Goal: Transaction & Acquisition: Book appointment/travel/reservation

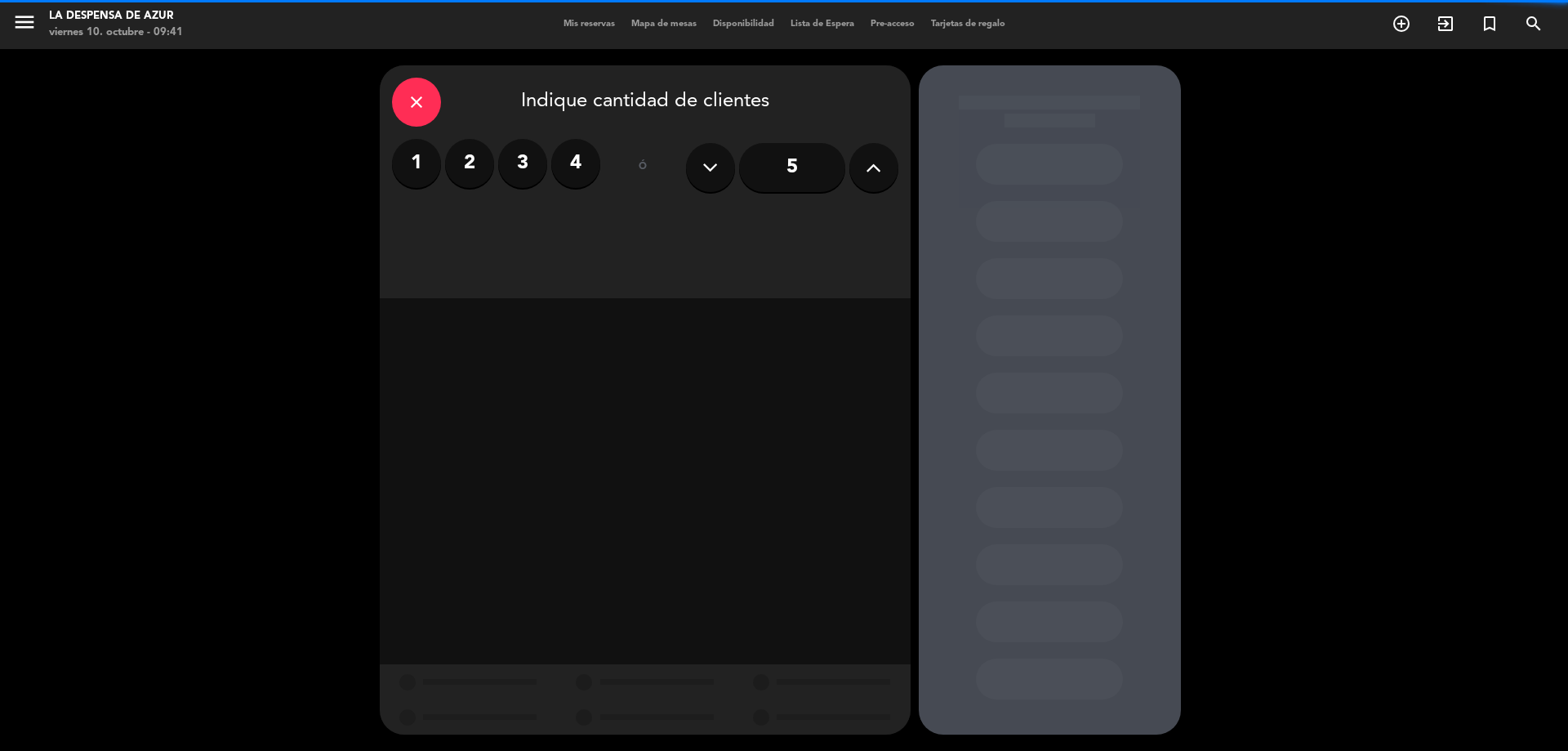
click at [484, 171] on label "2" at bounding box center [469, 163] width 49 height 49
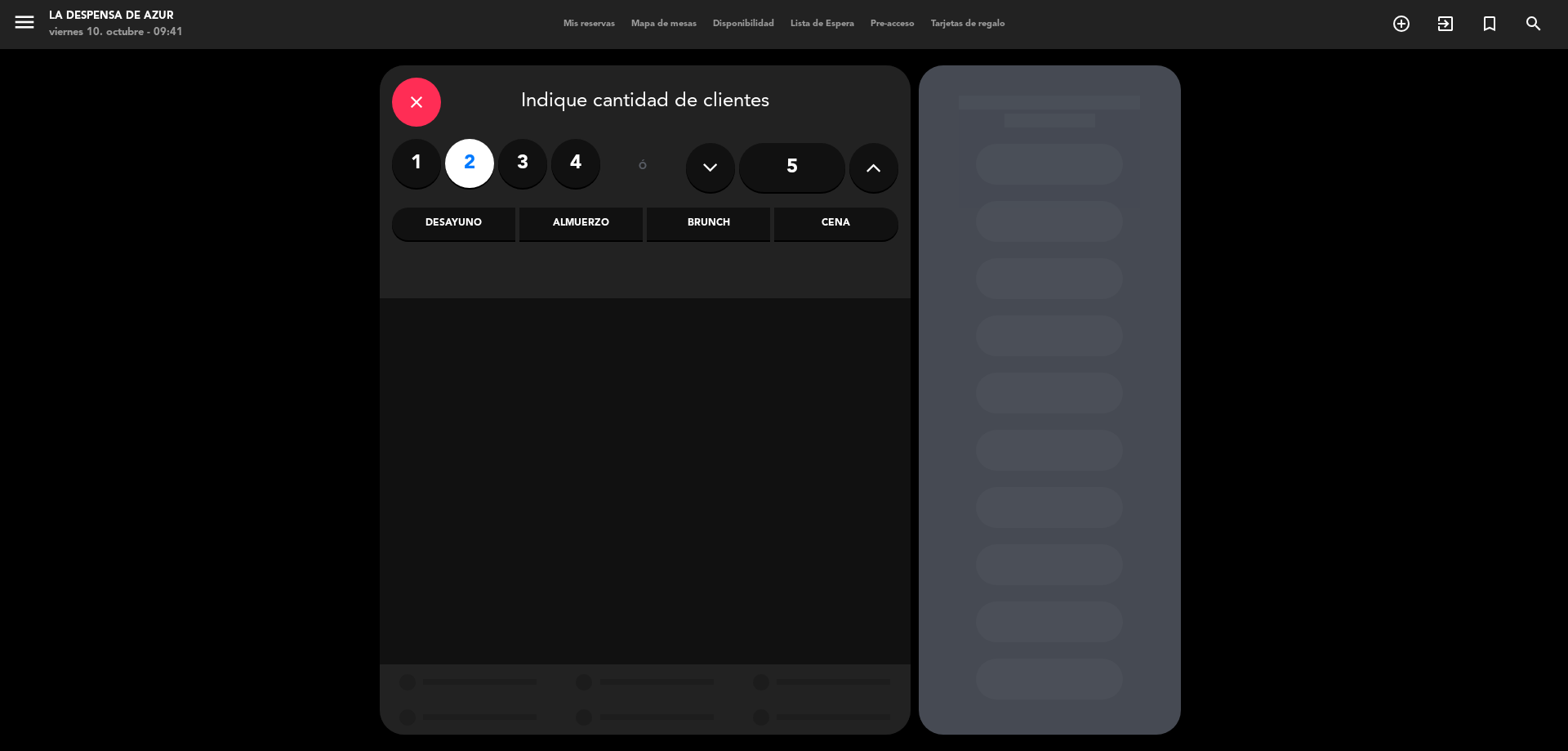
drag, startPoint x: 616, startPoint y: 228, endPoint x: 618, endPoint y: 247, distance: 19.1
click at [616, 229] on div "Almuerzo" at bounding box center [581, 224] width 123 height 33
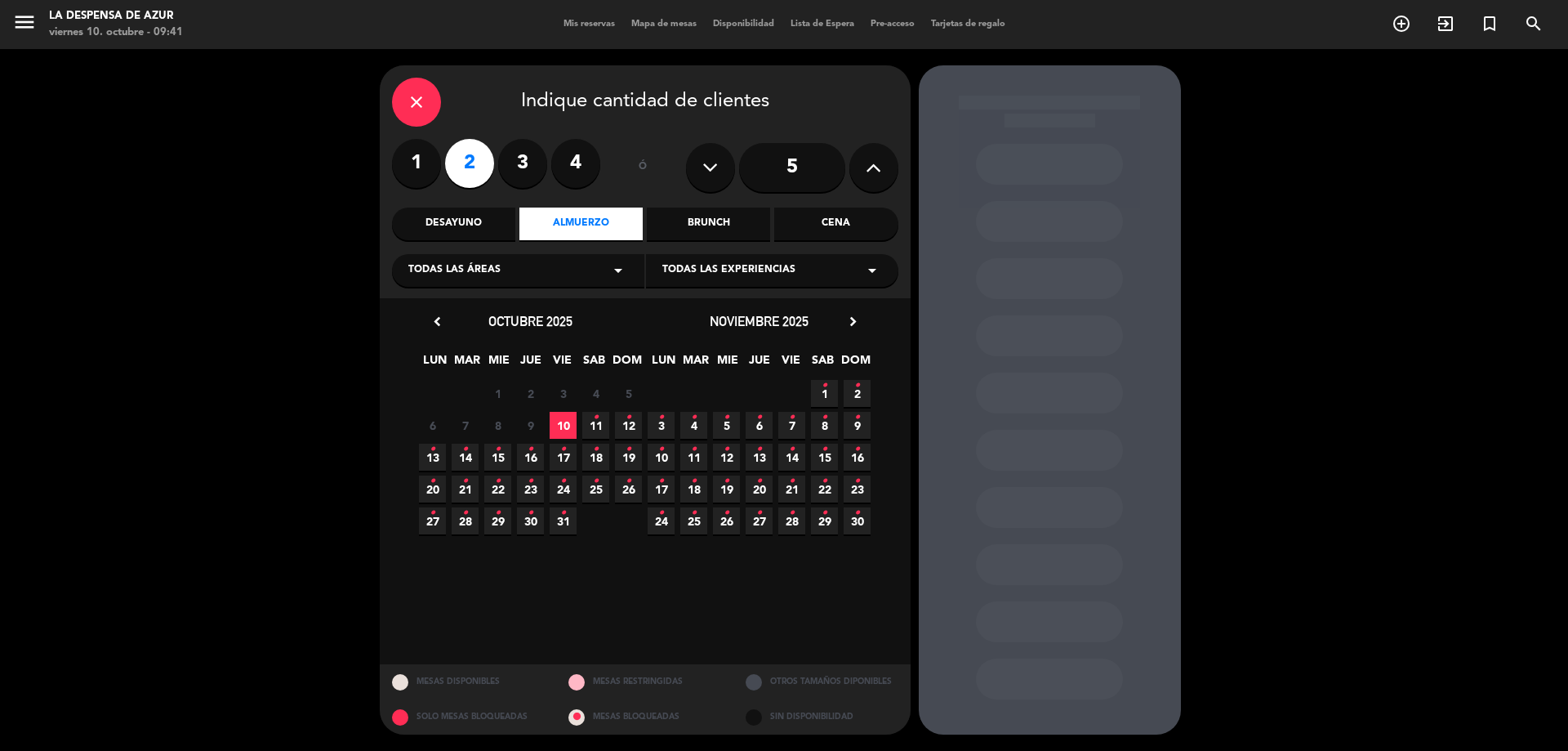
click at [594, 416] on icon "•" at bounding box center [595, 417] width 6 height 26
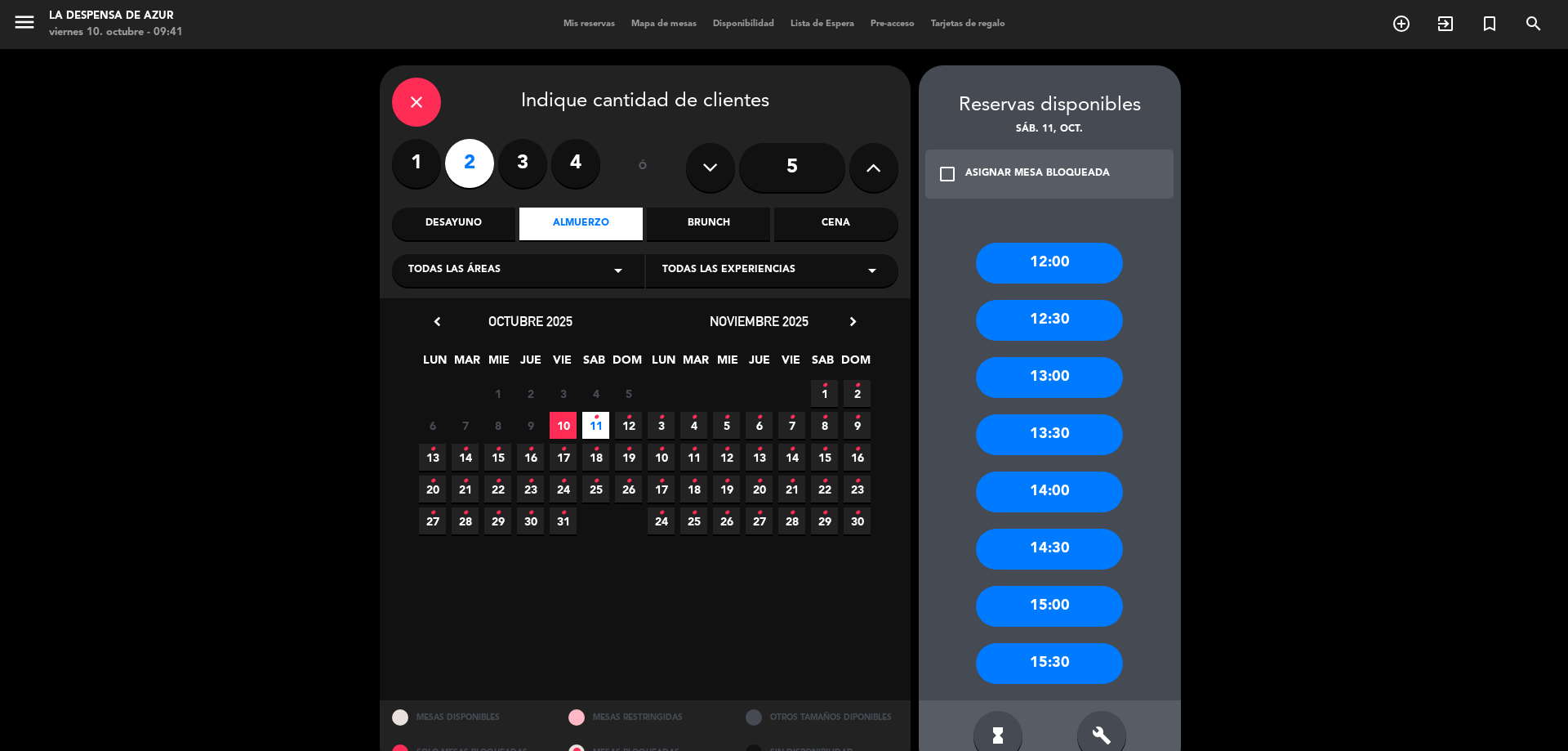
click at [1060, 374] on div "13:00" at bounding box center [1050, 377] width 147 height 41
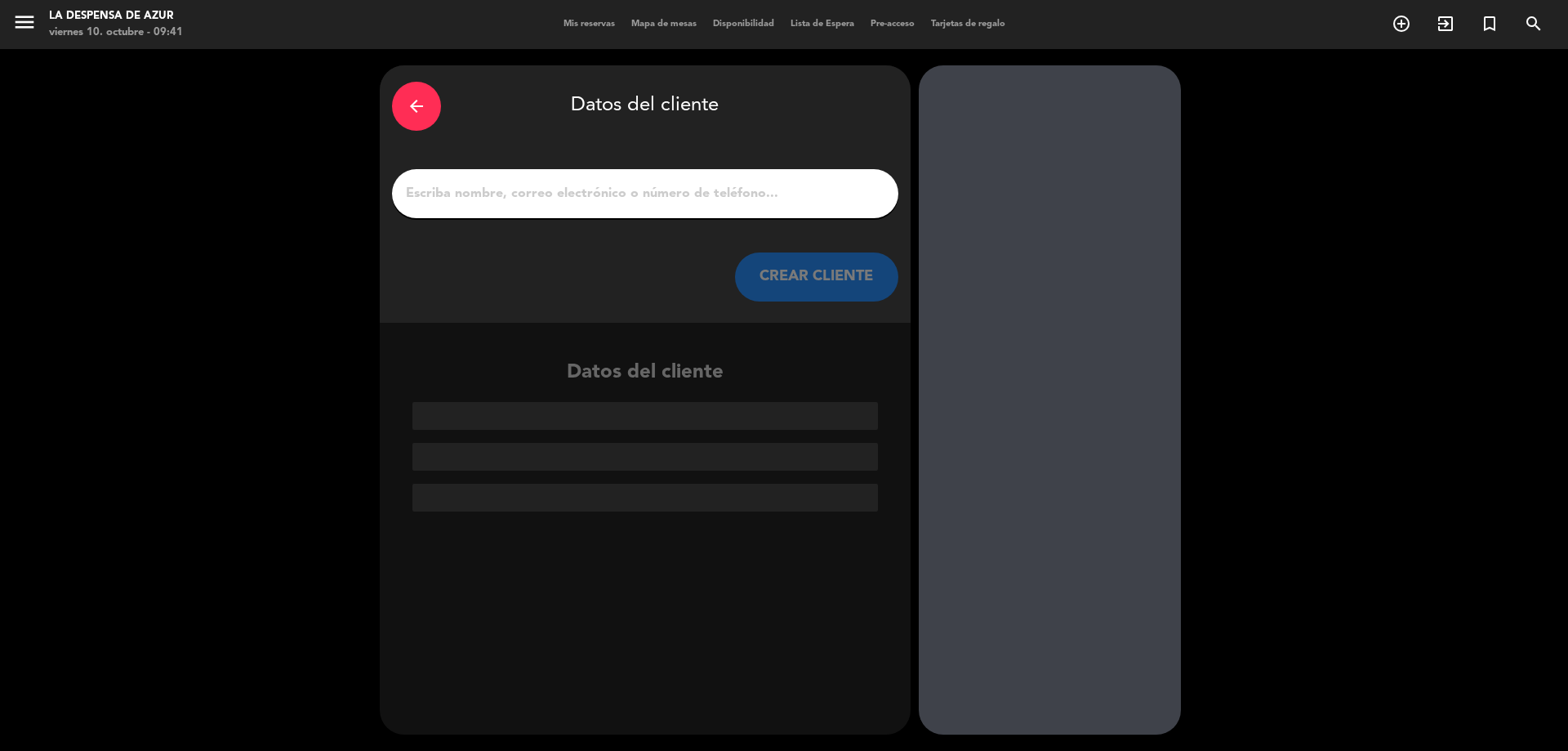
click at [815, 182] on input "1" at bounding box center [645, 193] width 482 height 23
paste input "[PERSON_NAME] [PHONE_NUMBER] // v. 21879 // Reco + mesón de almuerzo x2 // BE"
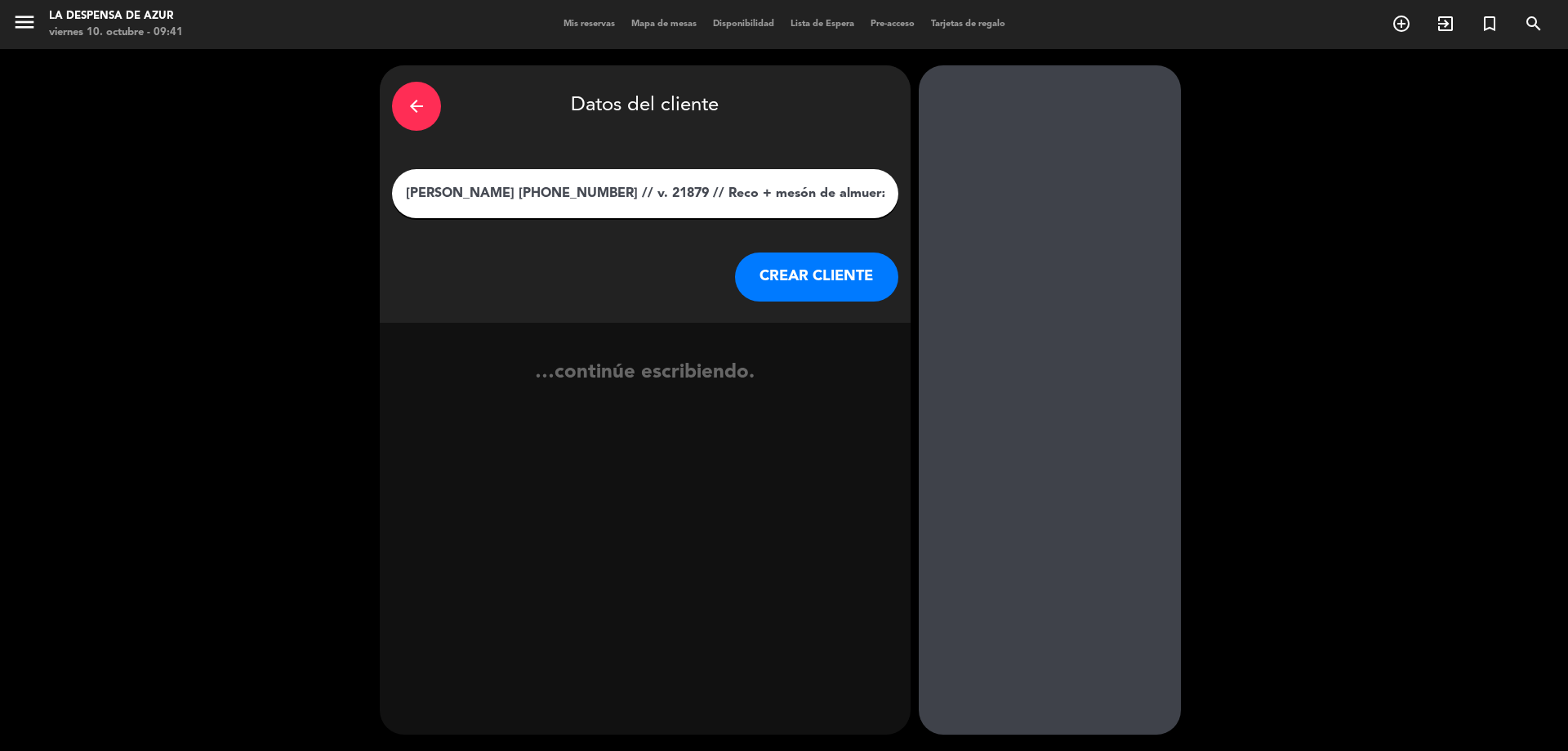
scroll to position [0, 44]
type input "[PERSON_NAME] [PHONE_NUMBER] // v. 21879 // Reco + mesón de almuerzo x2 // BE"
click at [804, 276] on button "CREAR CLIENTE" at bounding box center [817, 277] width 163 height 49
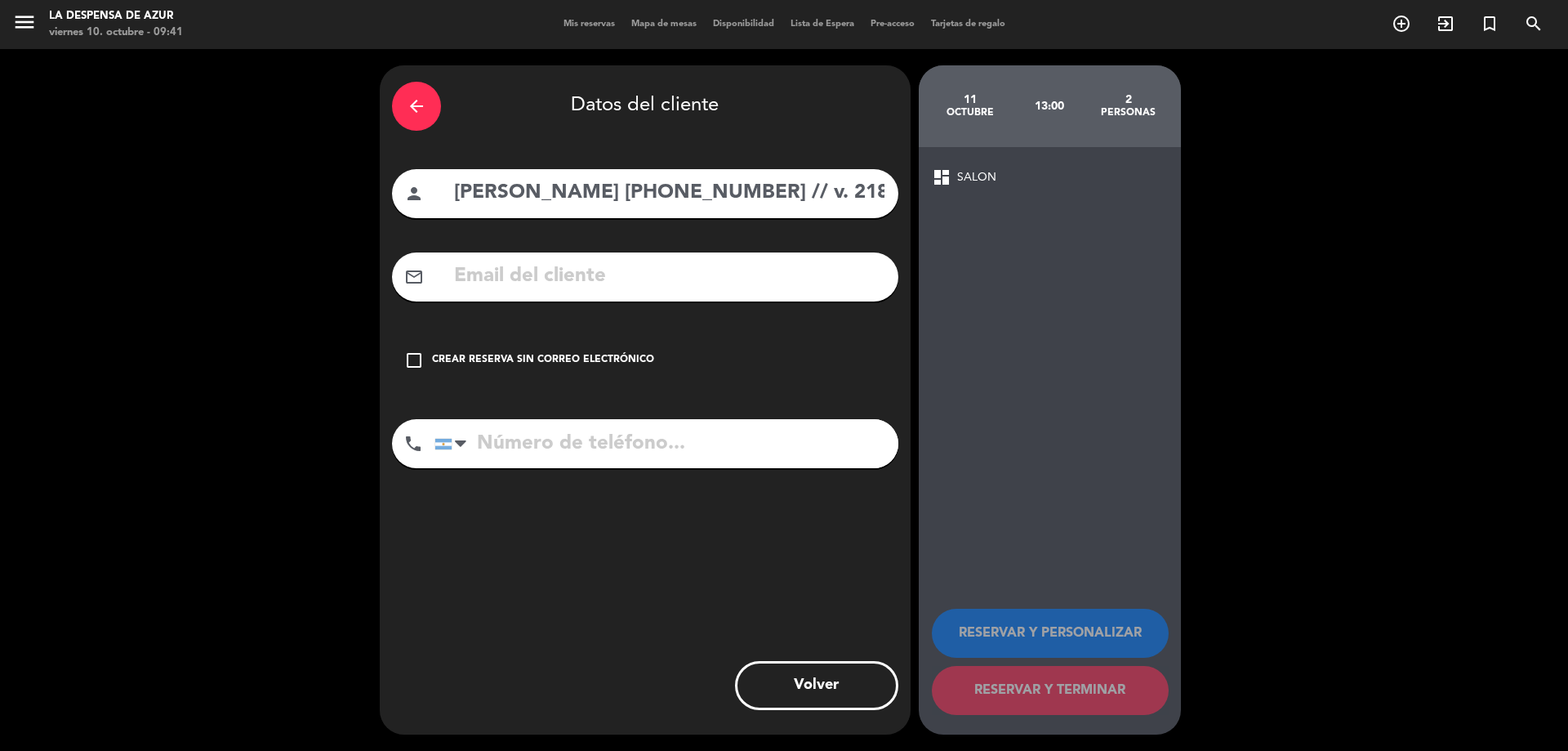
drag, startPoint x: 643, startPoint y: 198, endPoint x: 768, endPoint y: 219, distance: 126.8
click at [768, 219] on div "arrow_back Datos del cliente person [PERSON_NAME] [PHONE_NUMBER] // v. 21879 //…" at bounding box center [645, 400] width 530 height 669
type input "[PERSON_NAME] // v. 21879 // Reco + mesón de almuerzo x2 // BE"
click at [647, 438] on input "tel" at bounding box center [666, 443] width 464 height 49
paste input "[PHONE_NUMBER]"
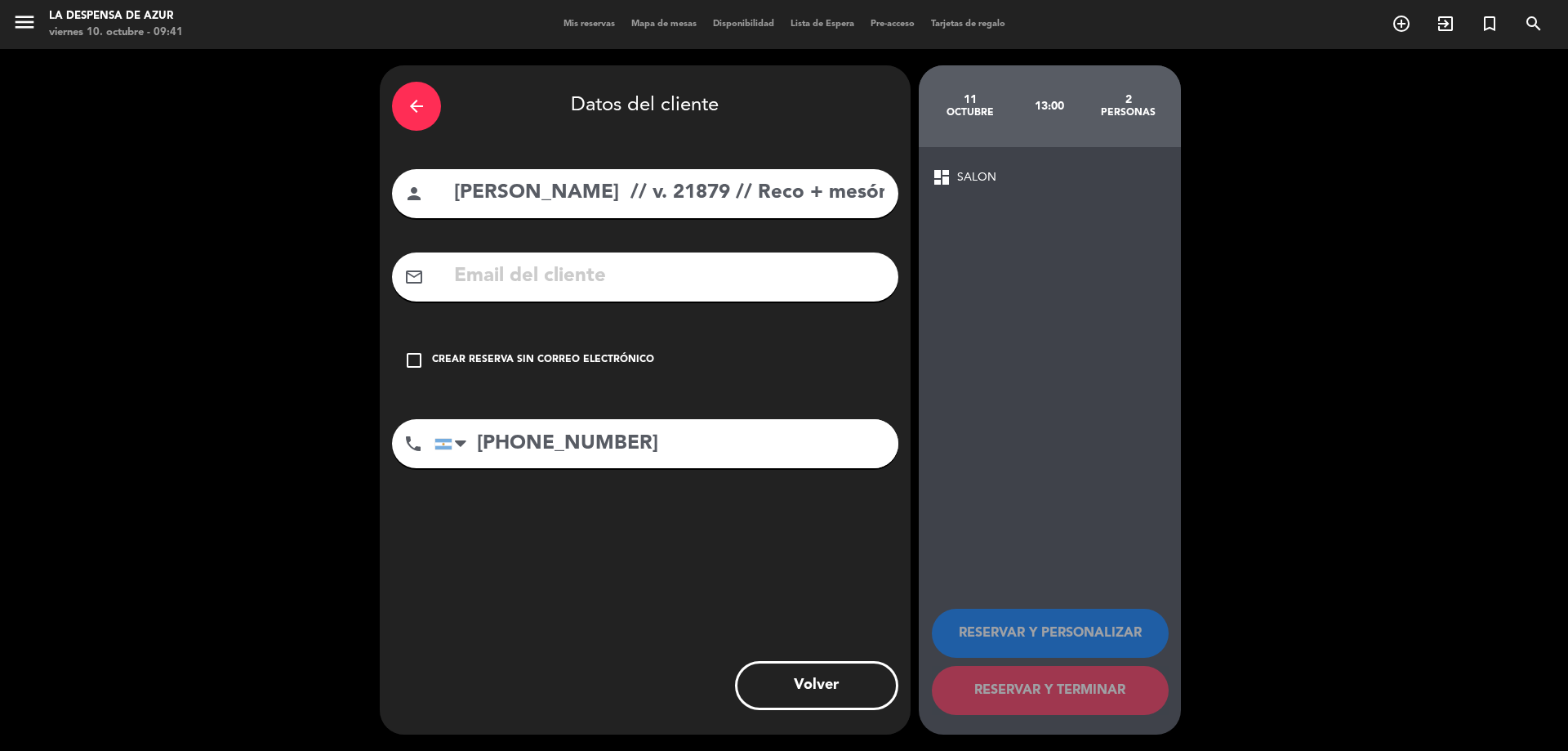
type input "[PHONE_NUMBER]"
click at [614, 360] on div "Crear reserva sin correo electrónico" at bounding box center [543, 360] width 222 height 16
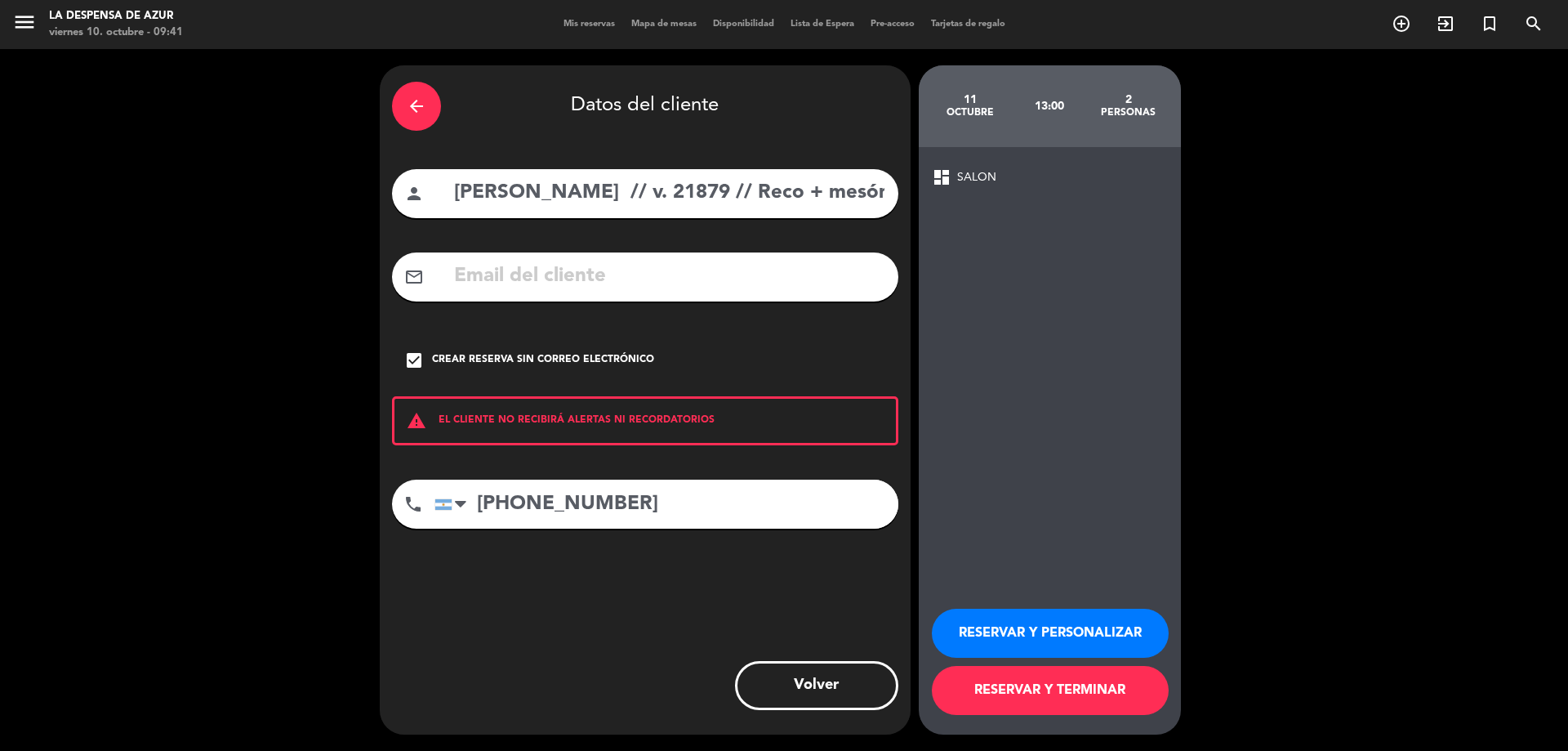
scroll to position [0, 226]
drag, startPoint x: 643, startPoint y: 191, endPoint x: 1096, endPoint y: 259, distance: 458.1
click at [1096, 259] on div "arrow_back Datos del cliente person [PERSON_NAME] // v. 21879 // Reco + mesón d…" at bounding box center [784, 400] width 1568 height 702
type input "[PERSON_NAME]"
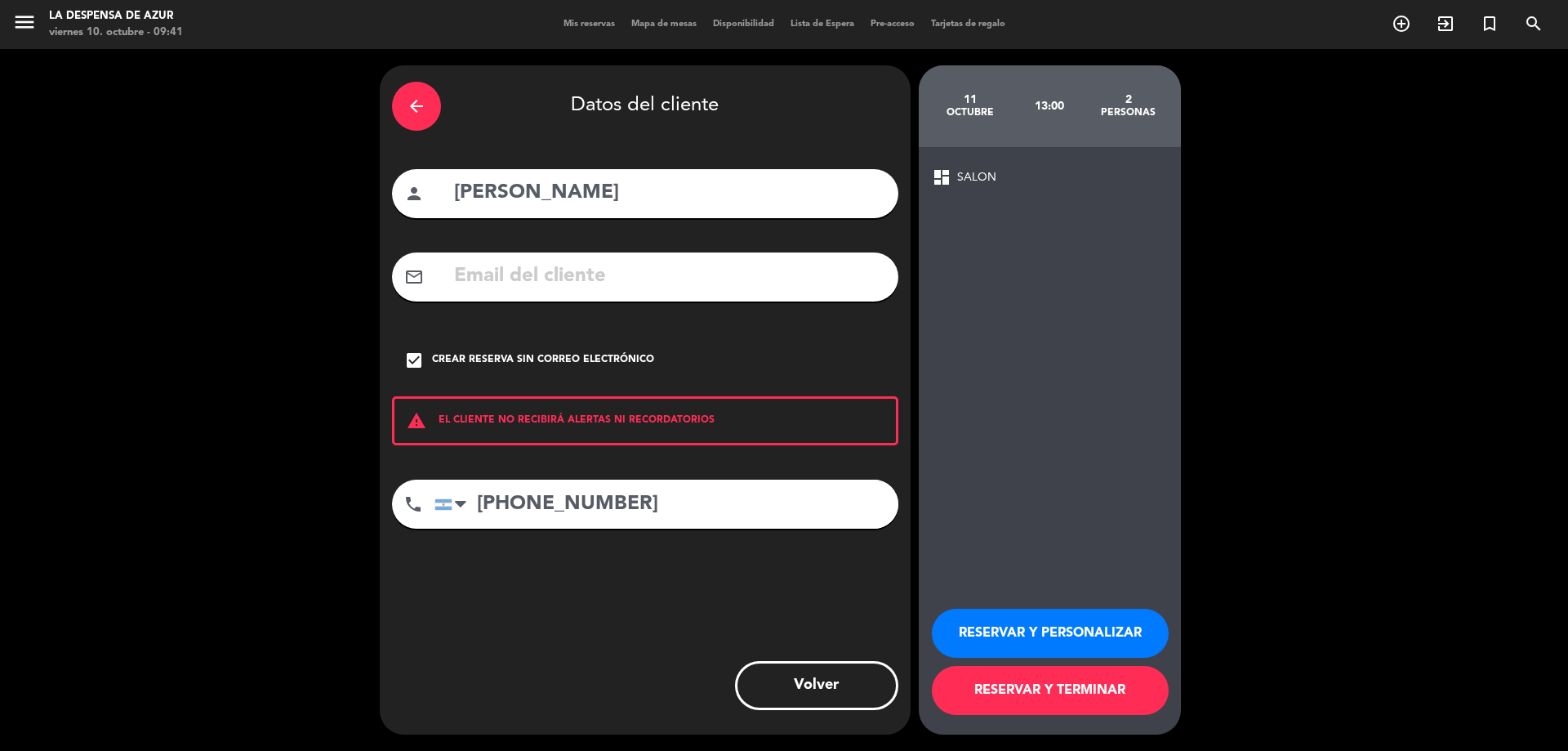
click at [1070, 630] on button "RESERVAR Y PERSONALIZAR" at bounding box center [1050, 633] width 237 height 49
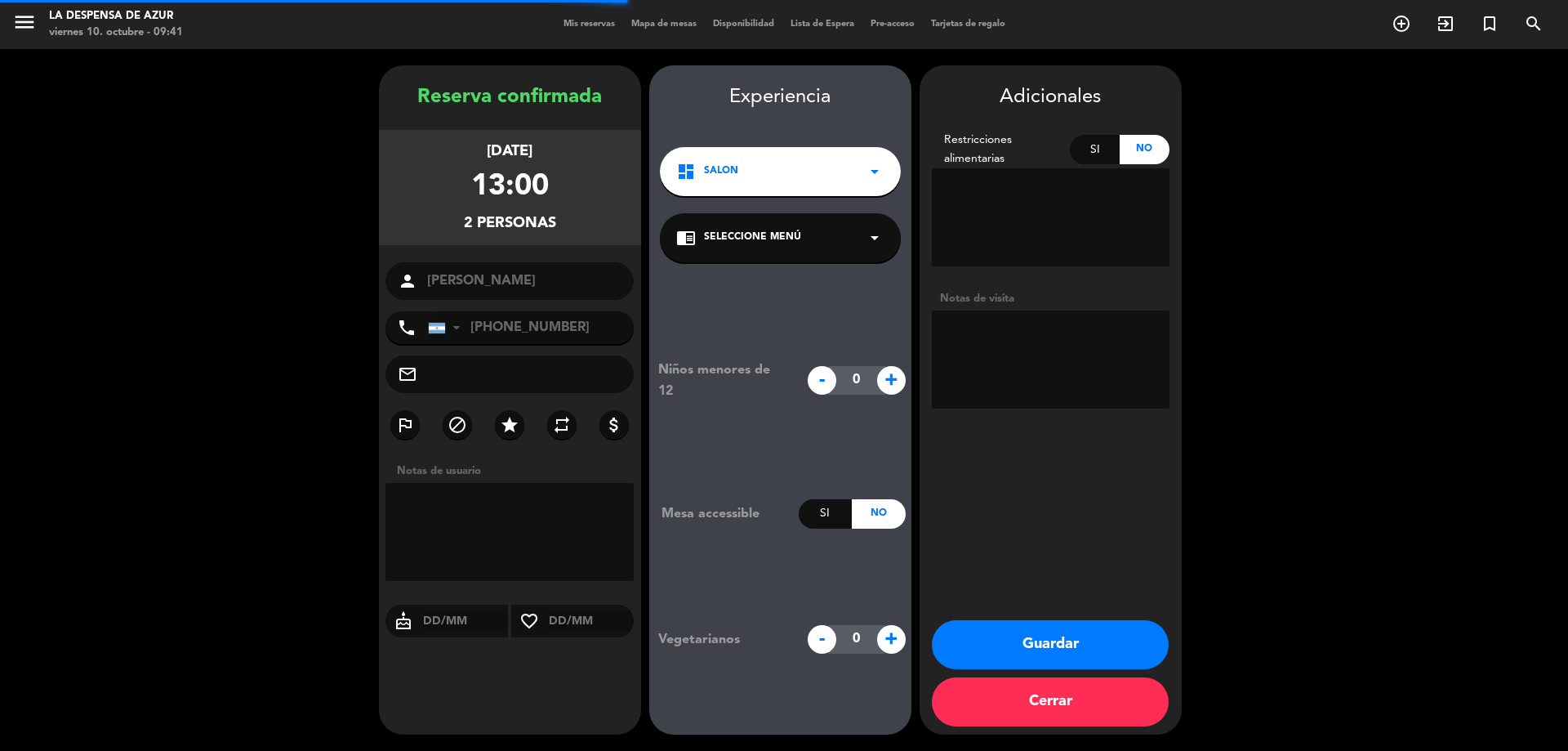
click at [1105, 339] on textarea at bounding box center [1051, 359] width 237 height 98
paste textarea "// v. 21879 // Reco + mesón de almuerzo x2 // BE"
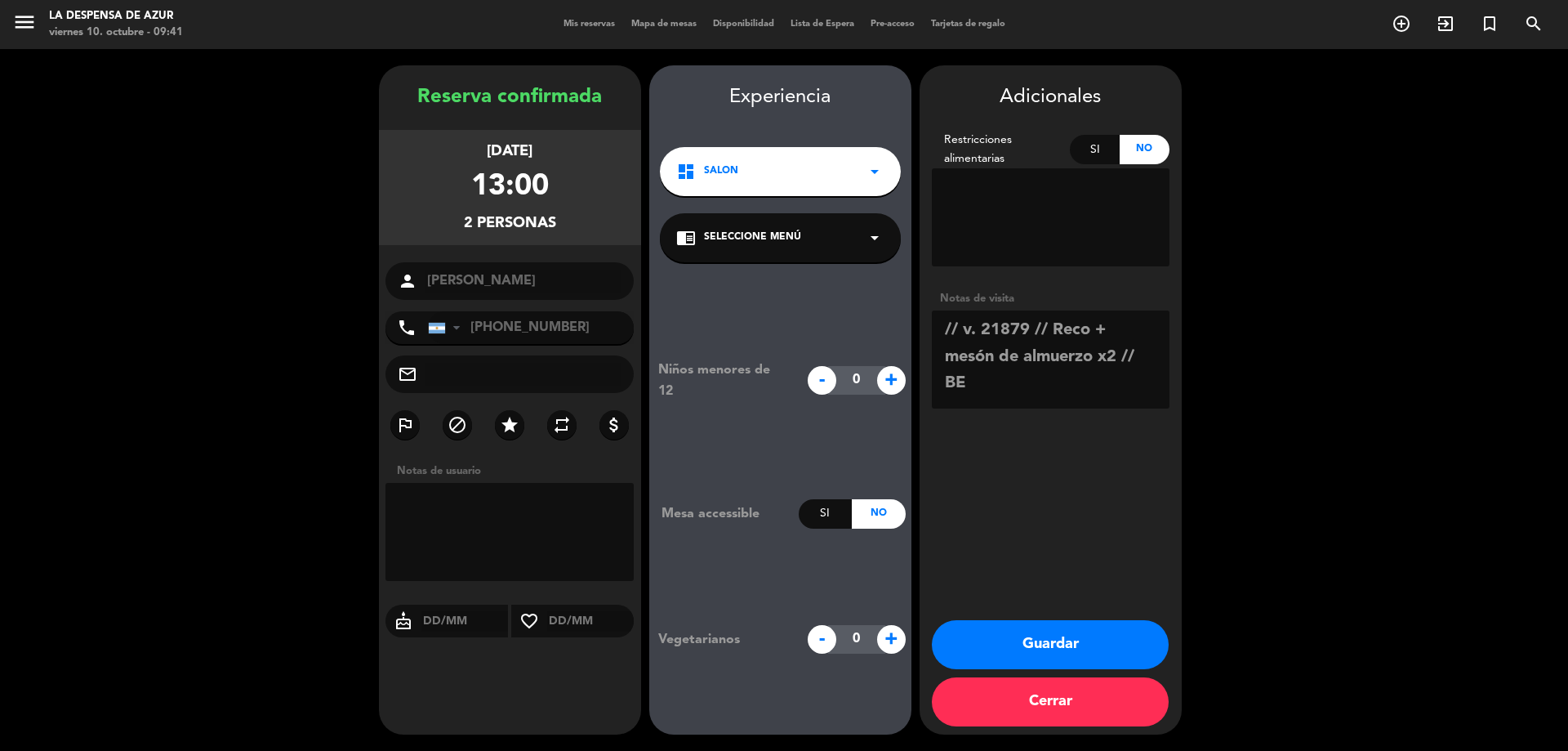
drag, startPoint x: 1054, startPoint y: 331, endPoint x: 1122, endPoint y: 343, distance: 69.1
click at [1122, 343] on textarea at bounding box center [1051, 359] width 237 height 98
click at [1058, 354] on textarea at bounding box center [1051, 359] width 237 height 98
type textarea "// v. 21879 // mesón de almuerzo x2 //sin proteina ni bebida // suben del spa /…"
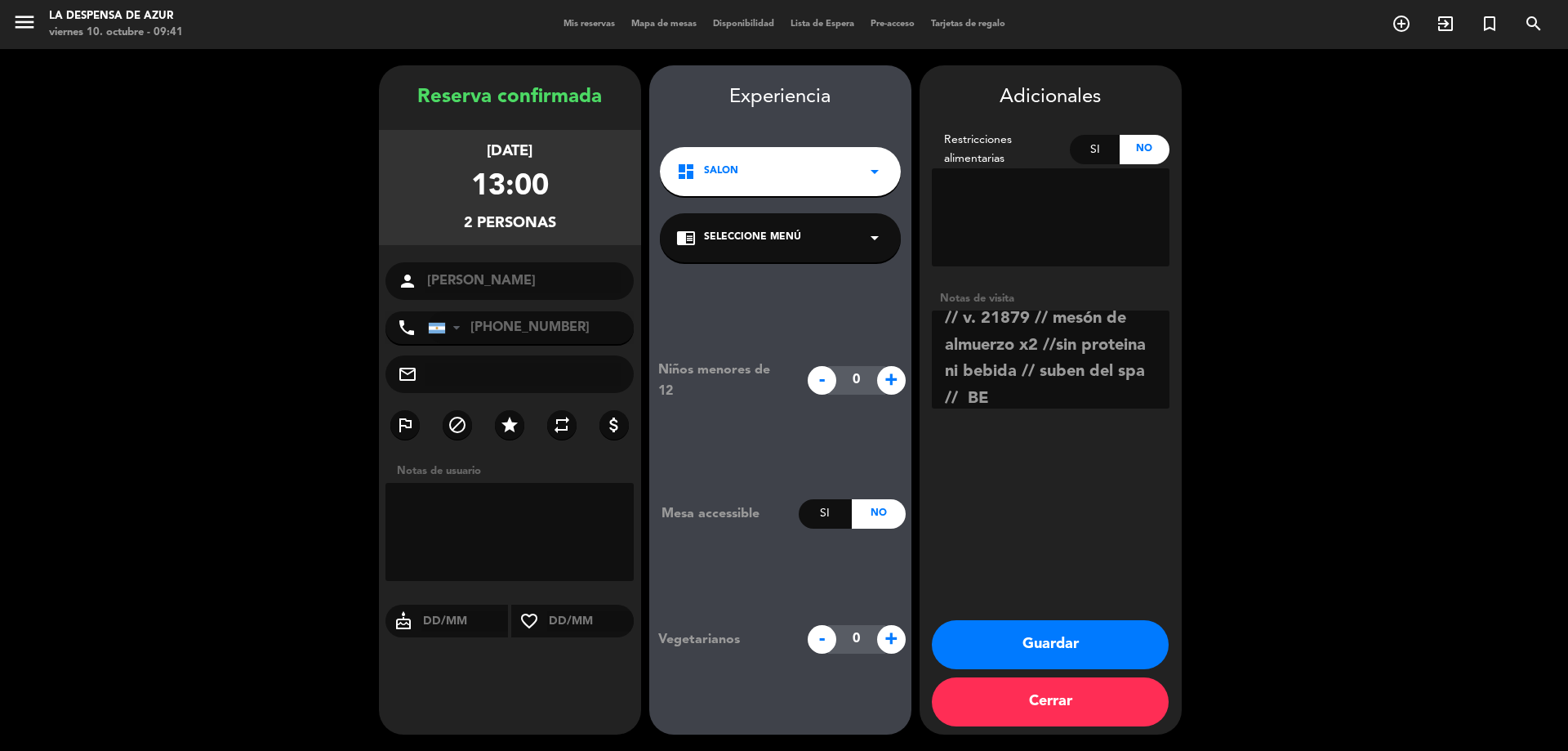
click at [1060, 638] on button "Guardar" at bounding box center [1050, 644] width 237 height 49
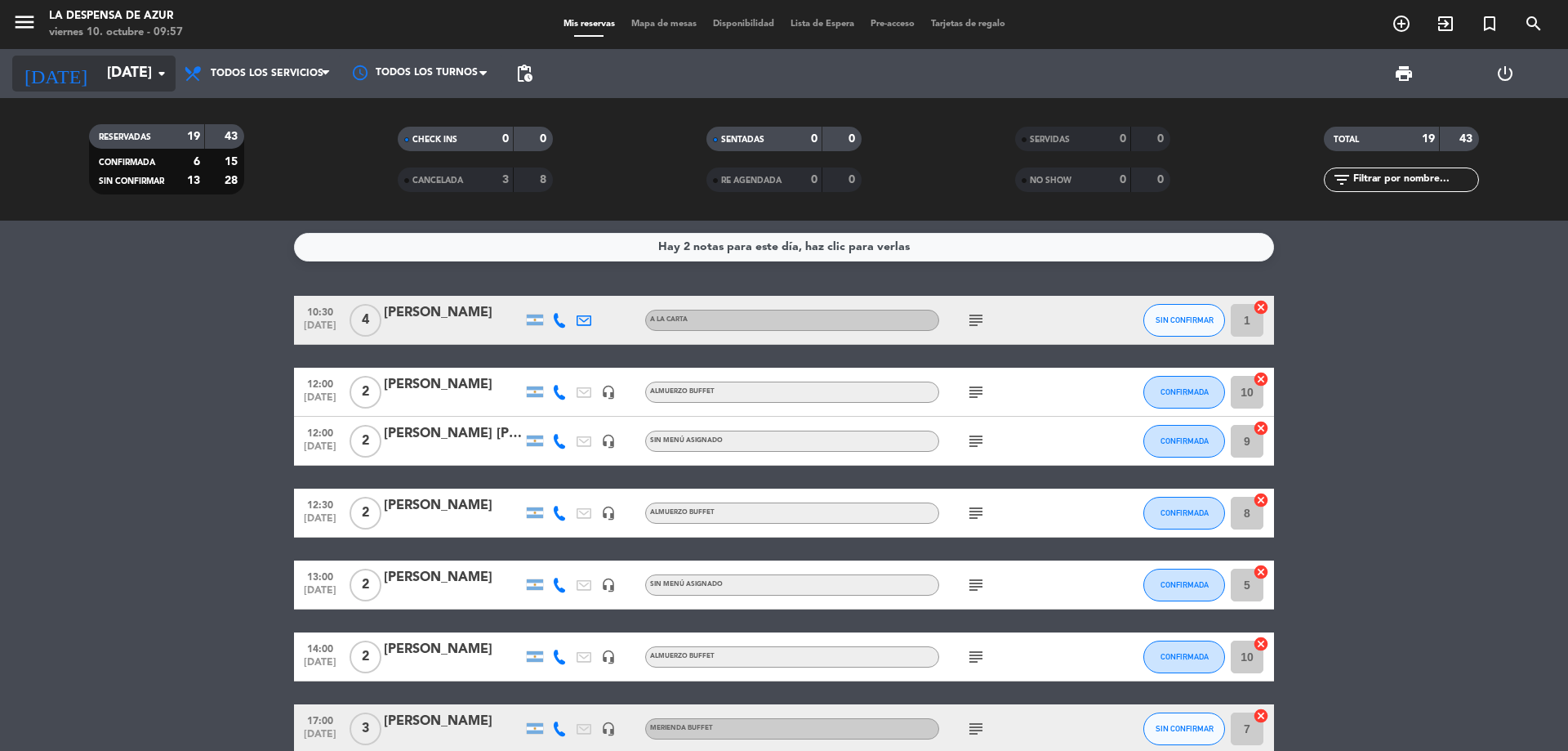
click at [119, 69] on input "[DATE]" at bounding box center [193, 74] width 190 height 33
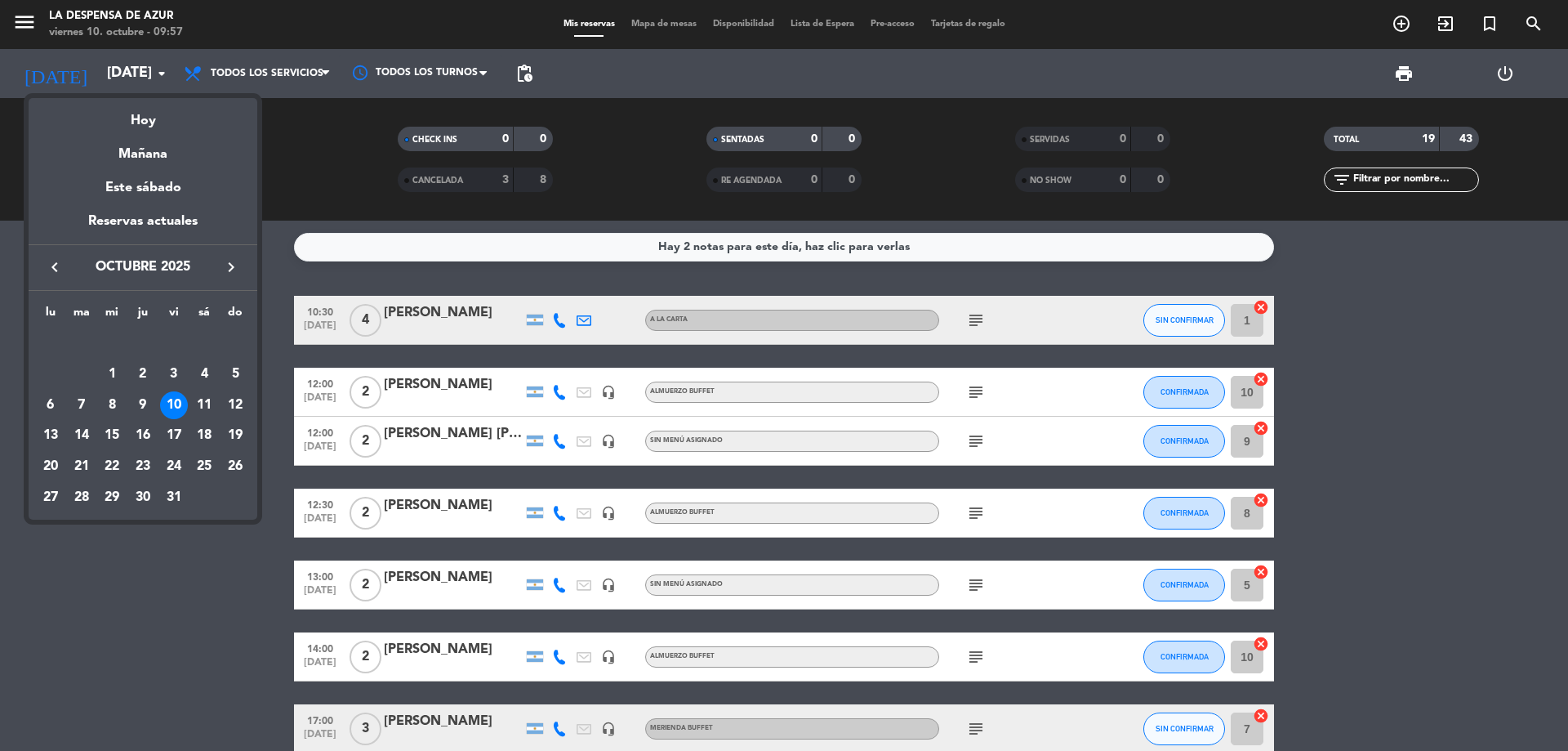
click at [257, 71] on div at bounding box center [784, 376] width 1568 height 751
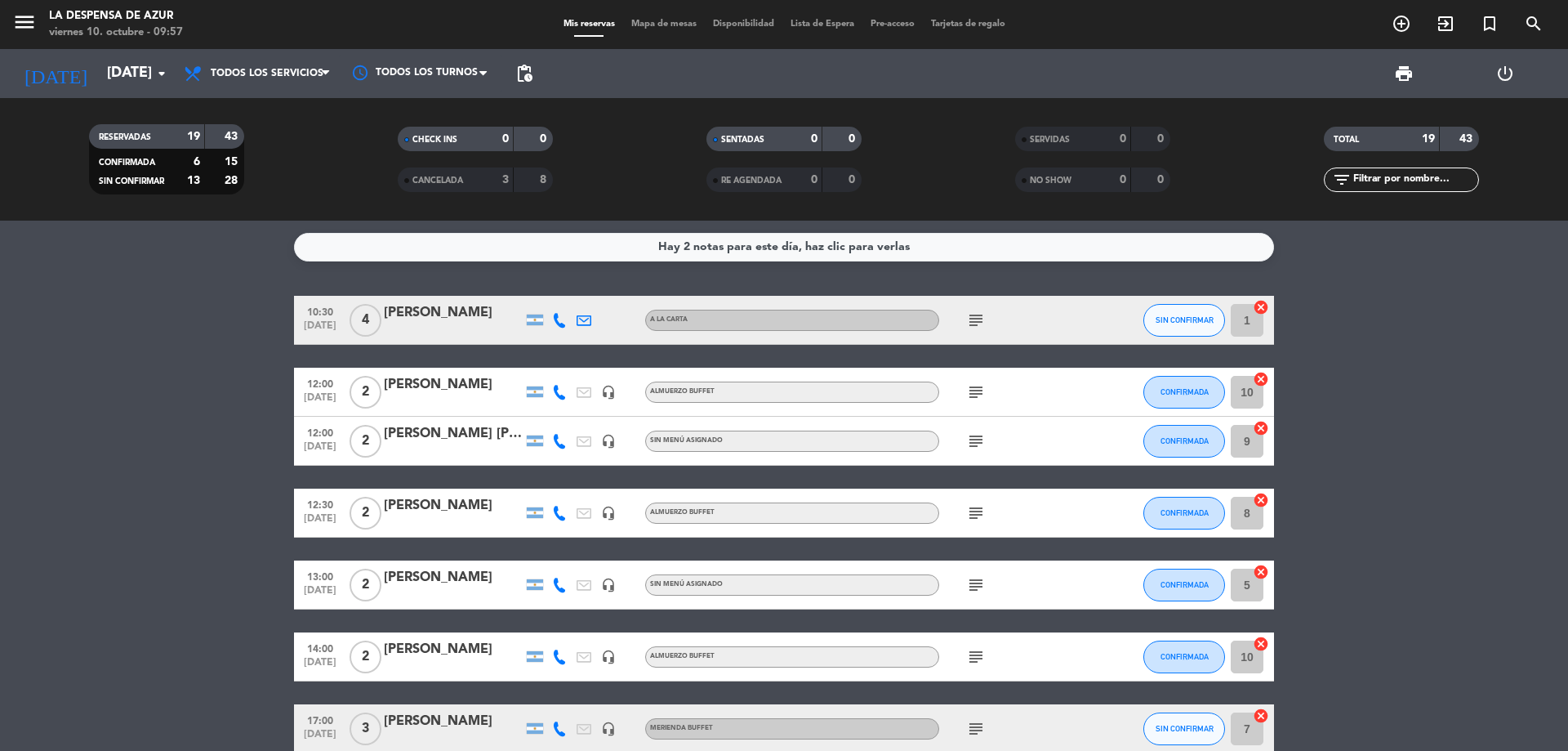
click at [257, 71] on span "Todos los servicios" at bounding box center [267, 73] width 113 height 11
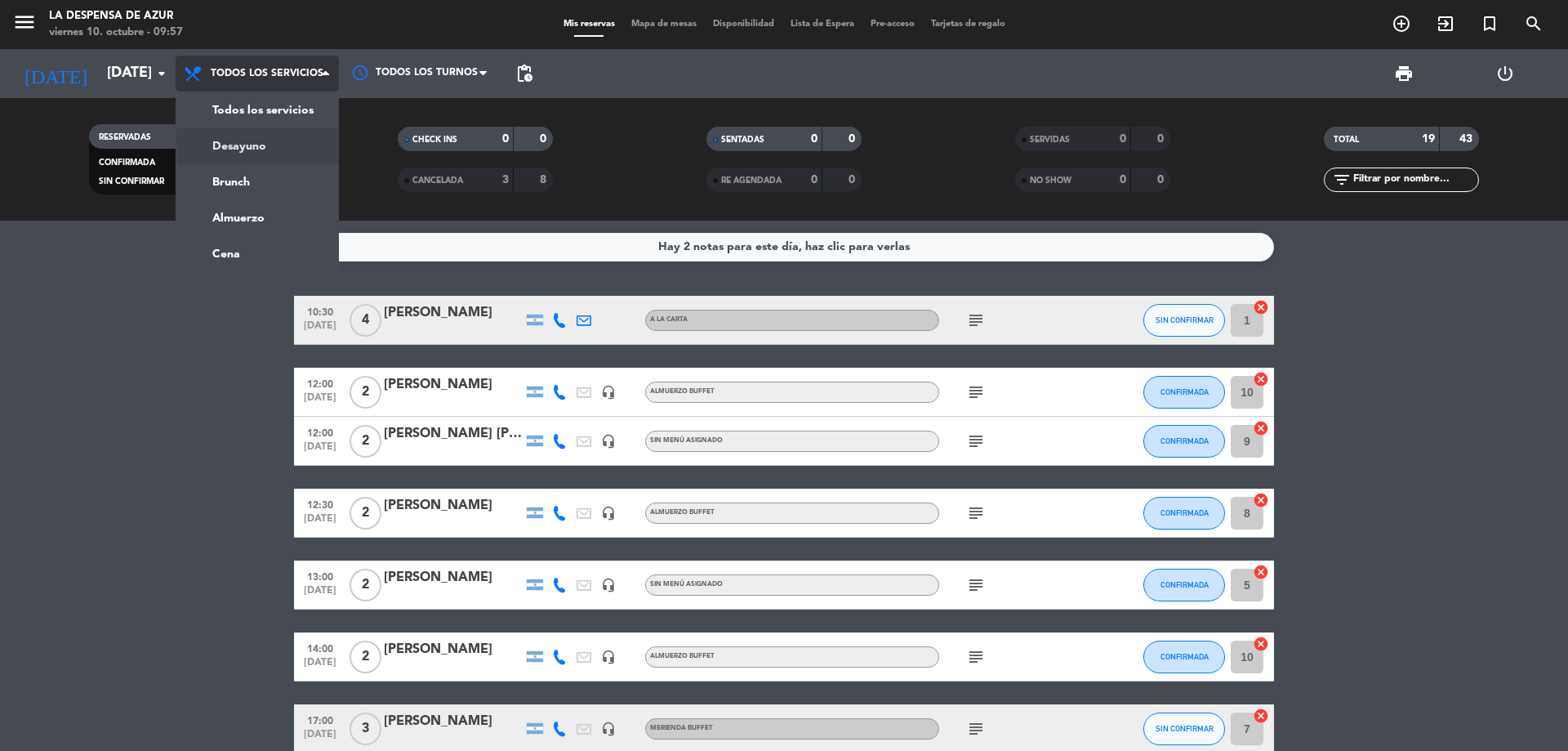
click at [278, 147] on div "menu La Despensa de [PERSON_NAME][DATE] 10. octubre - 09:57 Mis reservas Mapa d…" at bounding box center [784, 110] width 1568 height 220
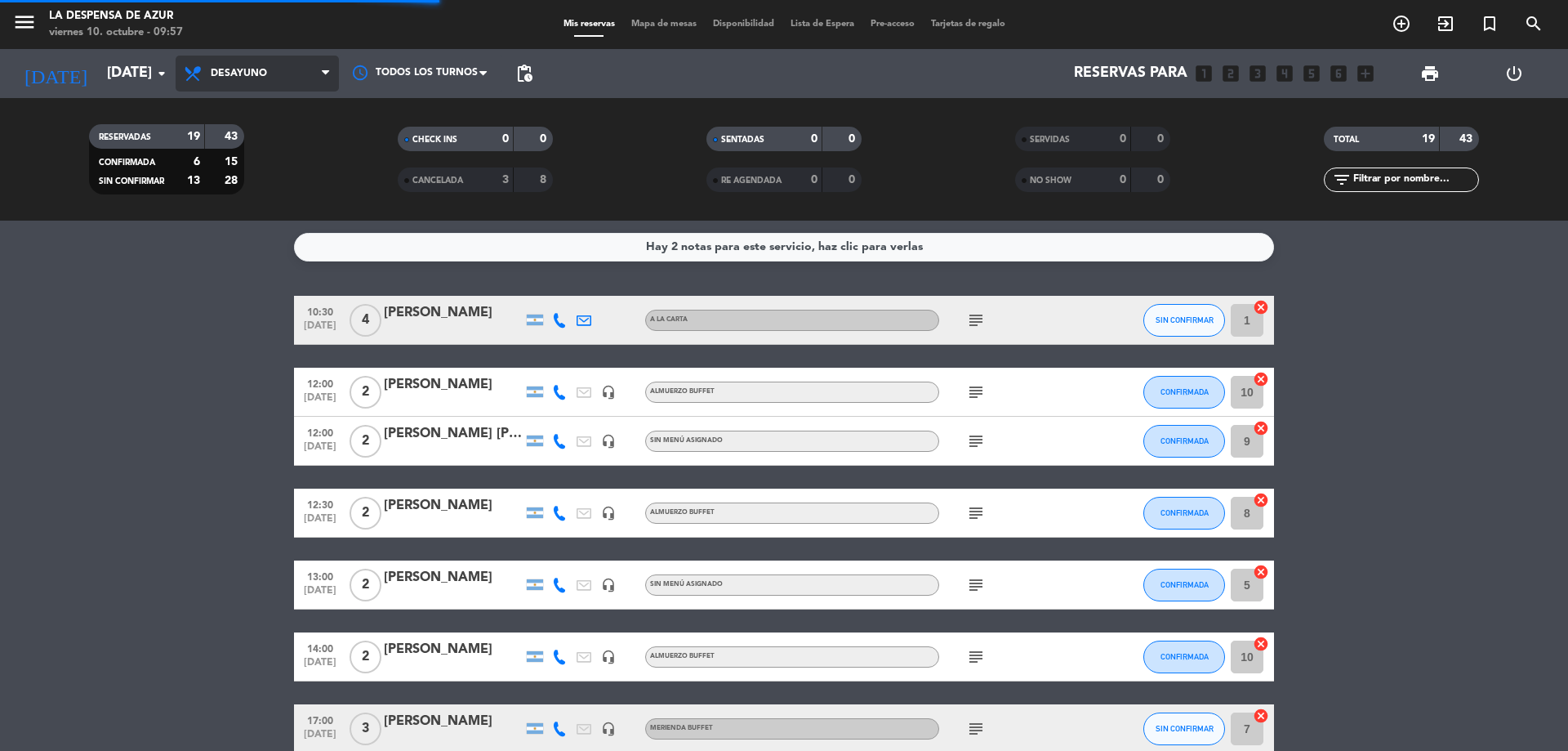
click at [280, 59] on span "Desayuno" at bounding box center [257, 73] width 163 height 36
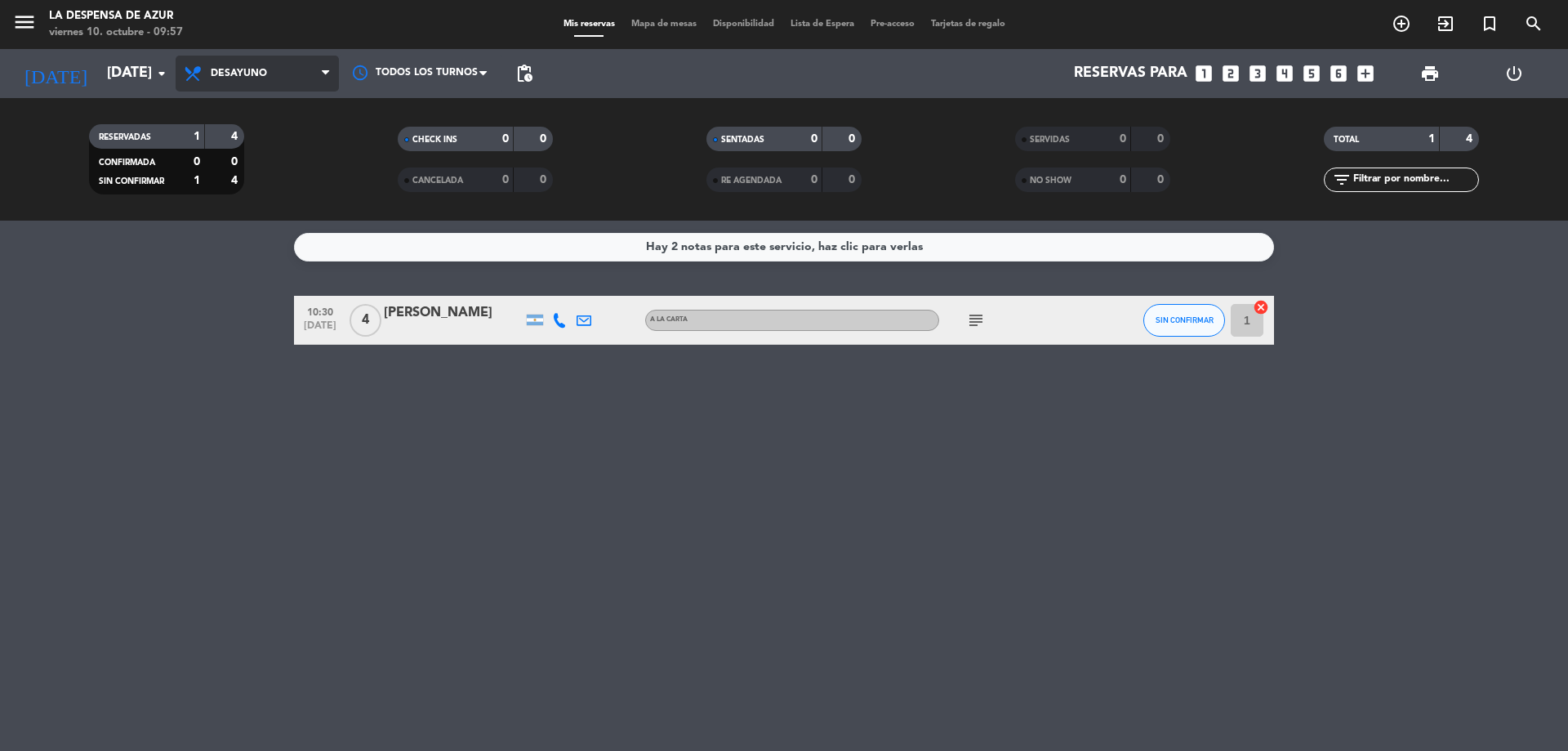
click at [294, 77] on span "Desayuno" at bounding box center [257, 73] width 163 height 36
click at [260, 165] on div "menu La Despensa de [PERSON_NAME][DATE] 10. octubre - 09:57 Mis reservas Mapa d…" at bounding box center [784, 110] width 1568 height 220
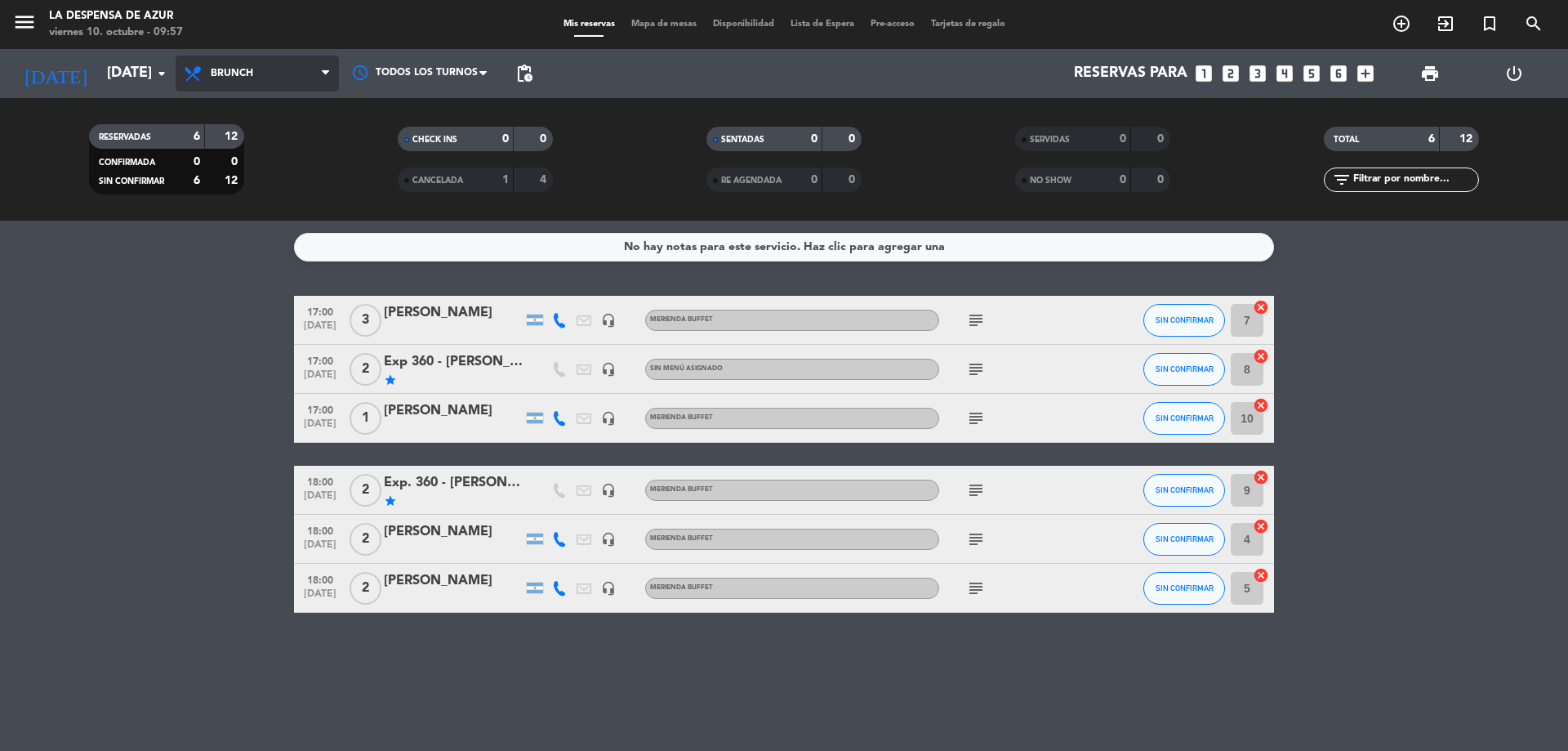
click at [260, 74] on span "Brunch" at bounding box center [257, 73] width 163 height 36
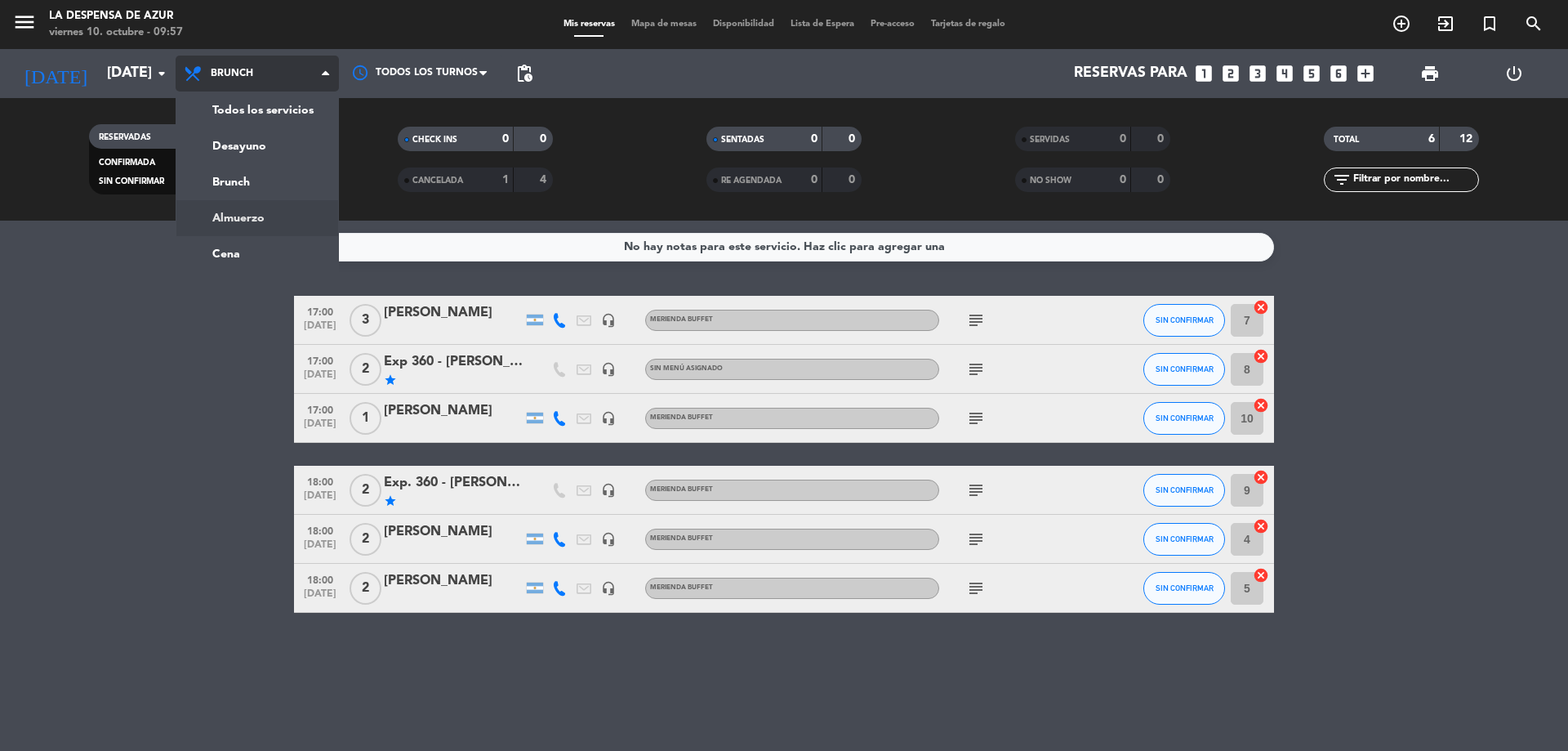
click at [253, 217] on div "menu La Despensa de [PERSON_NAME][DATE] 10. octubre - 09:57 Mis reservas Mapa d…" at bounding box center [784, 110] width 1568 height 220
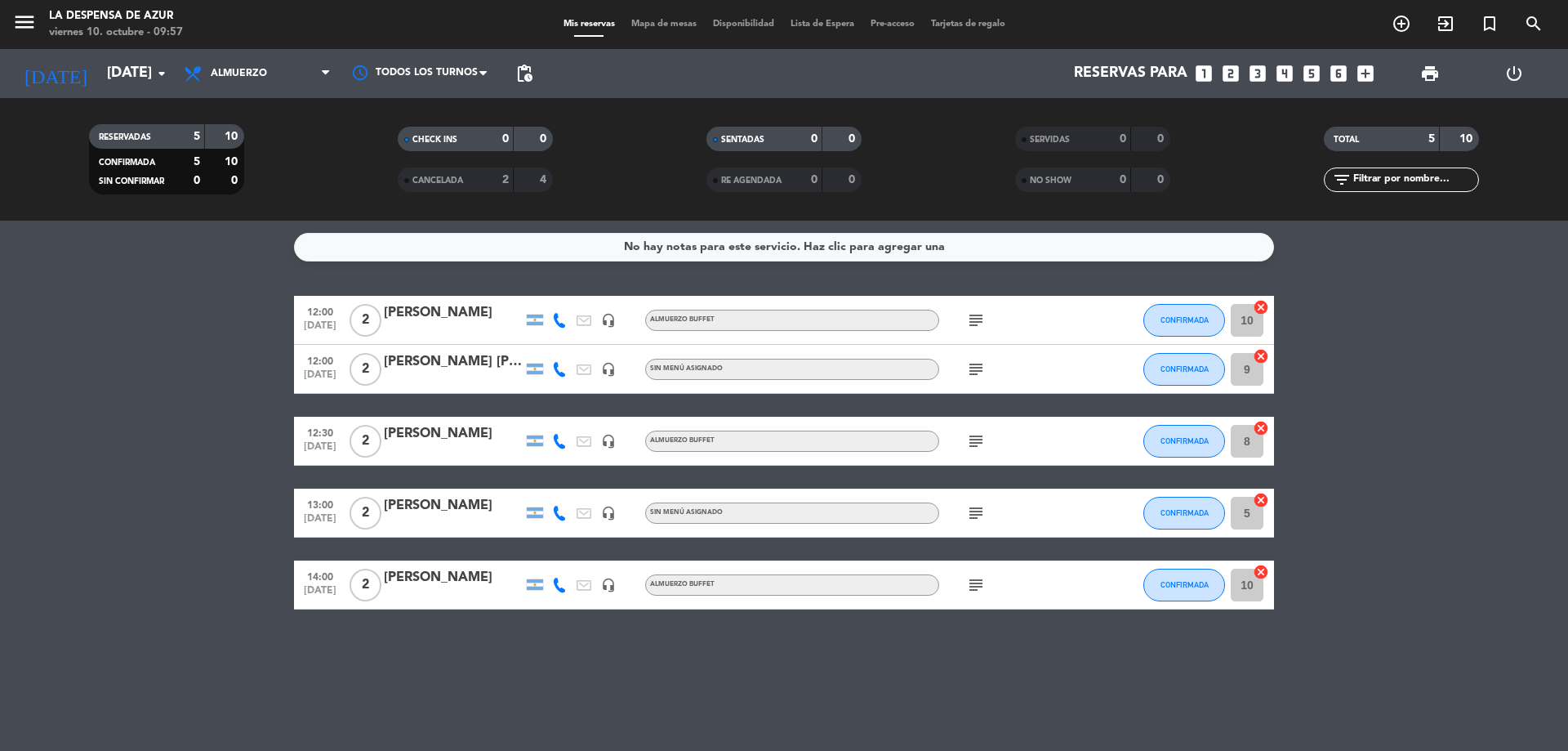
click at [981, 581] on icon "subject" at bounding box center [975, 584] width 20 height 20
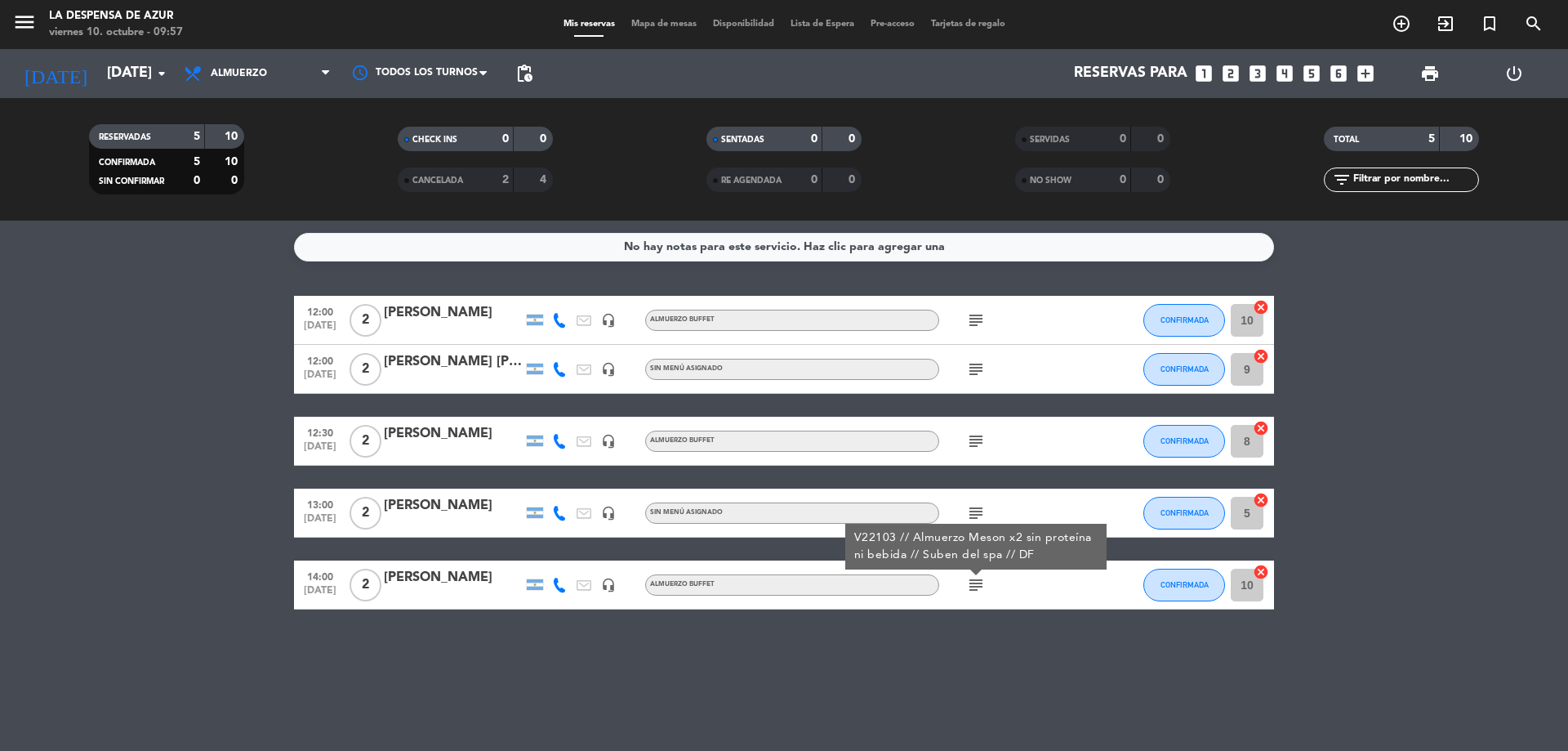
click at [980, 515] on icon "subject" at bounding box center [975, 513] width 20 height 20
click at [979, 434] on icon "subject" at bounding box center [975, 441] width 20 height 20
